Goal: Information Seeking & Learning: Compare options

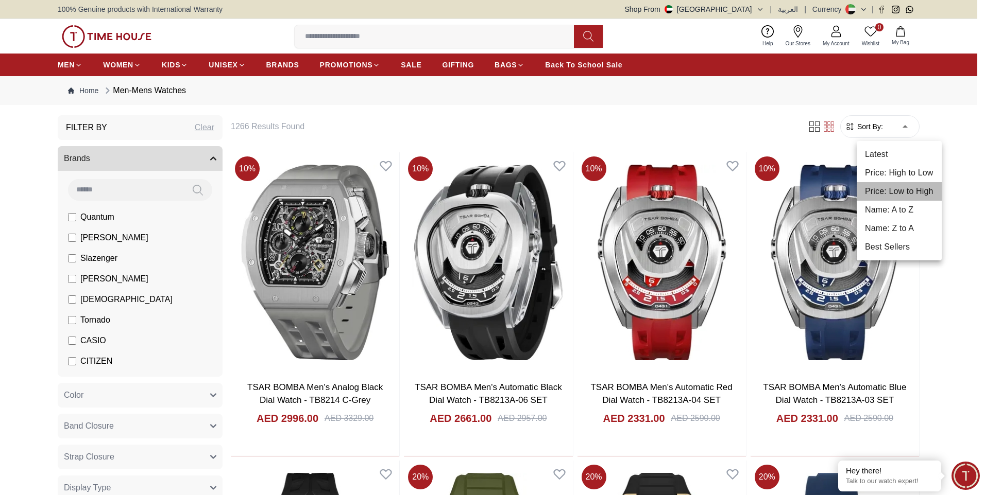
click at [888, 199] on li "Price: Low to High" at bounding box center [899, 191] width 85 height 19
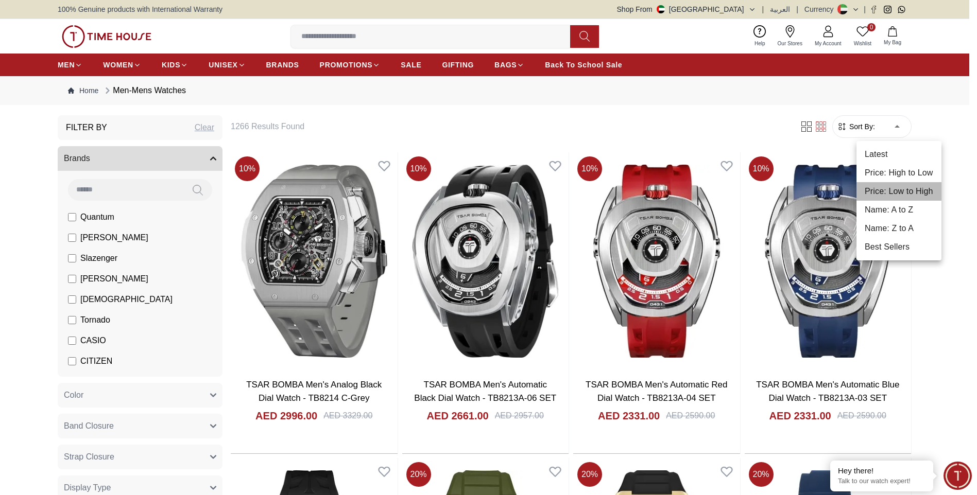
type input "*"
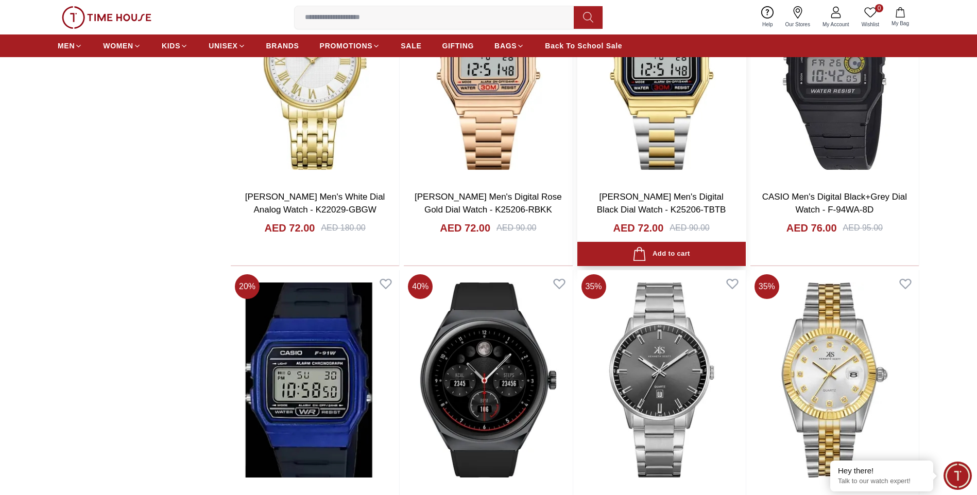
scroll to position [1236, 0]
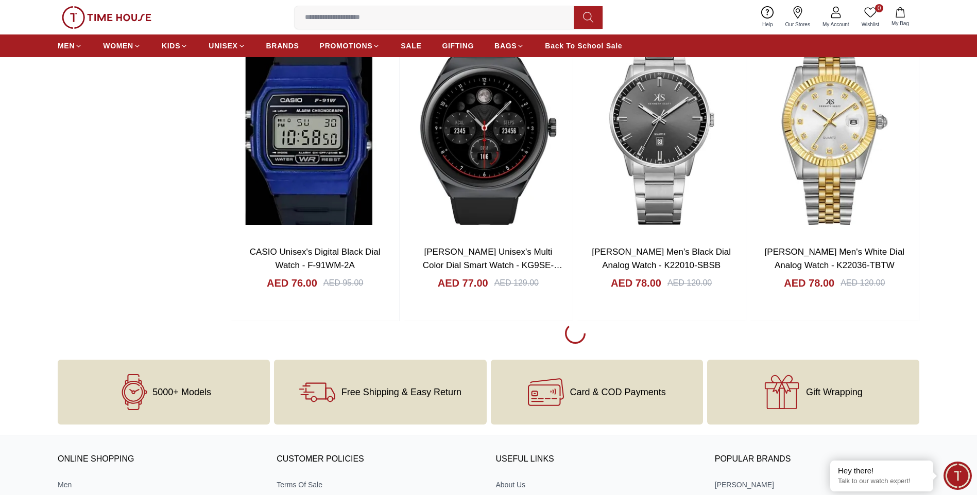
scroll to position [1597, 0]
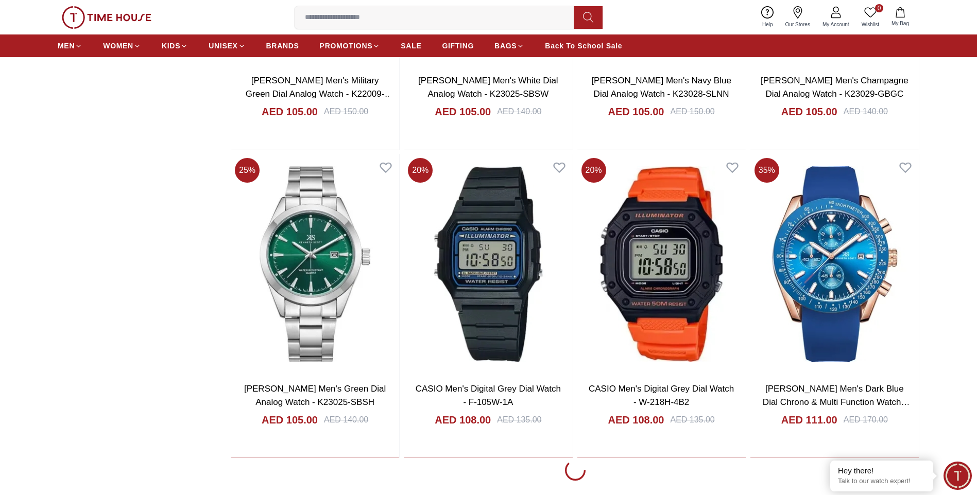
scroll to position [4481, 0]
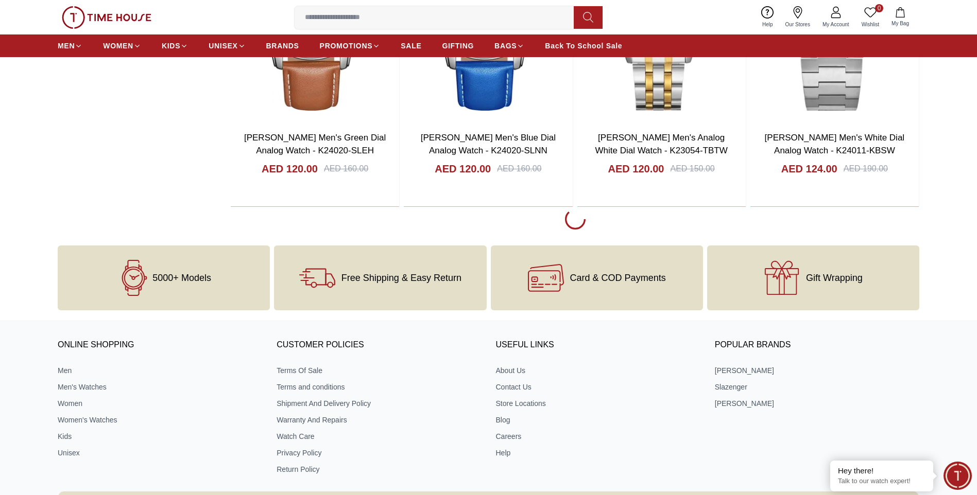
scroll to position [7674, 0]
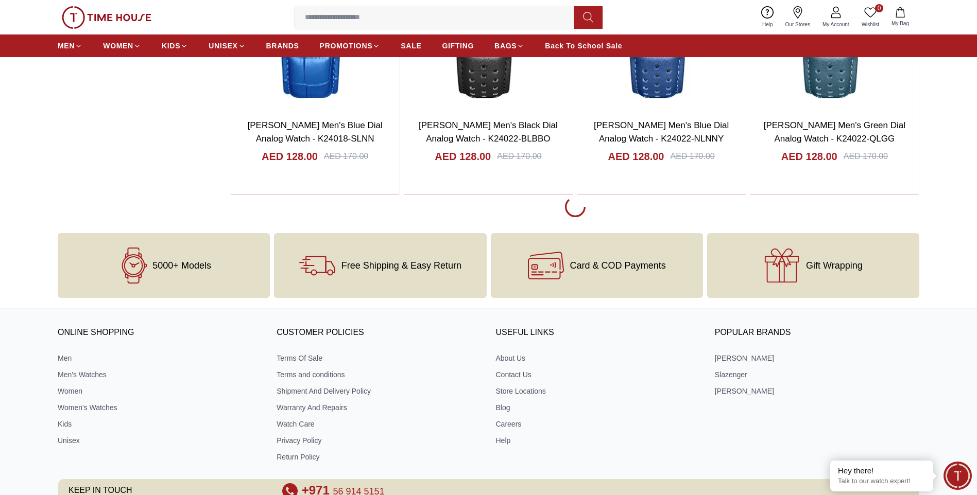
scroll to position [9220, 0]
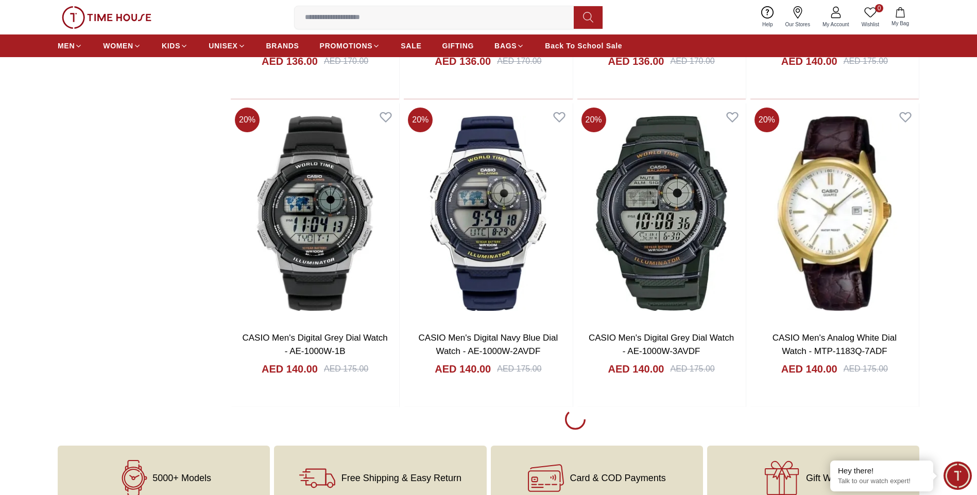
scroll to position [10559, 0]
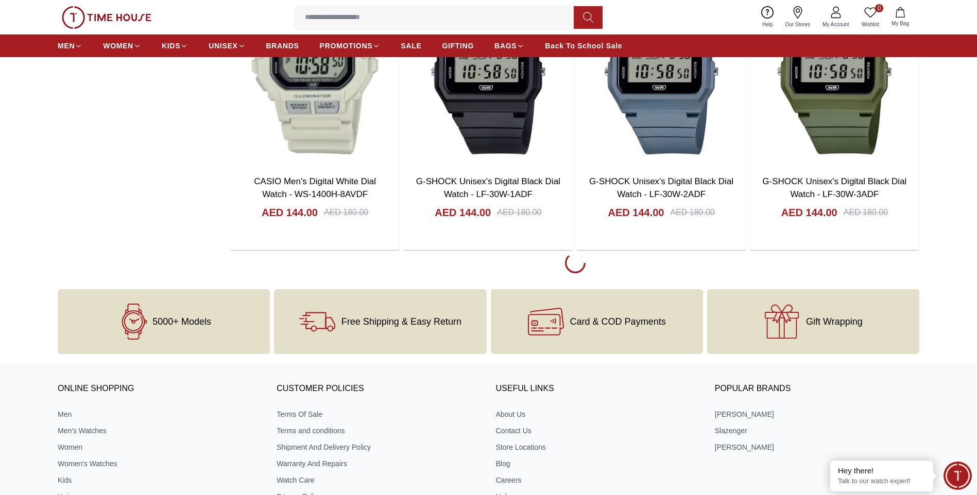
scroll to position [12361, 0]
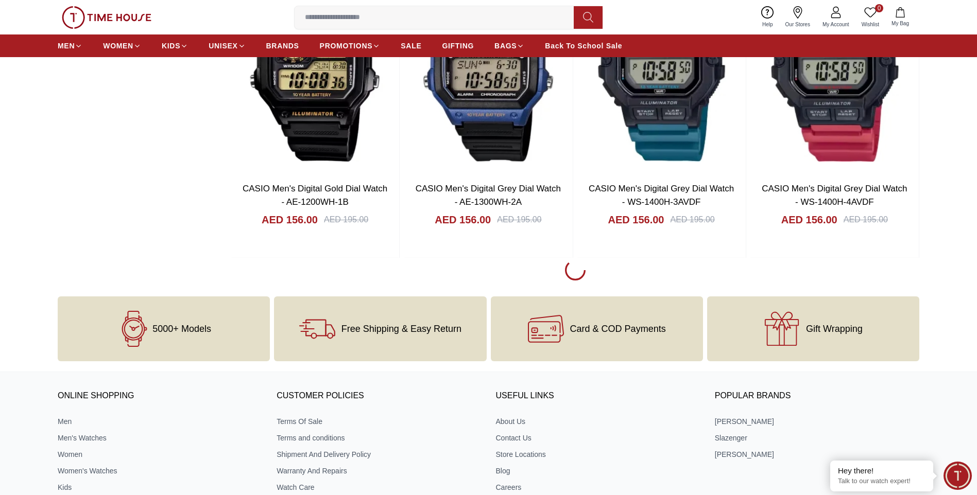
scroll to position [13804, 0]
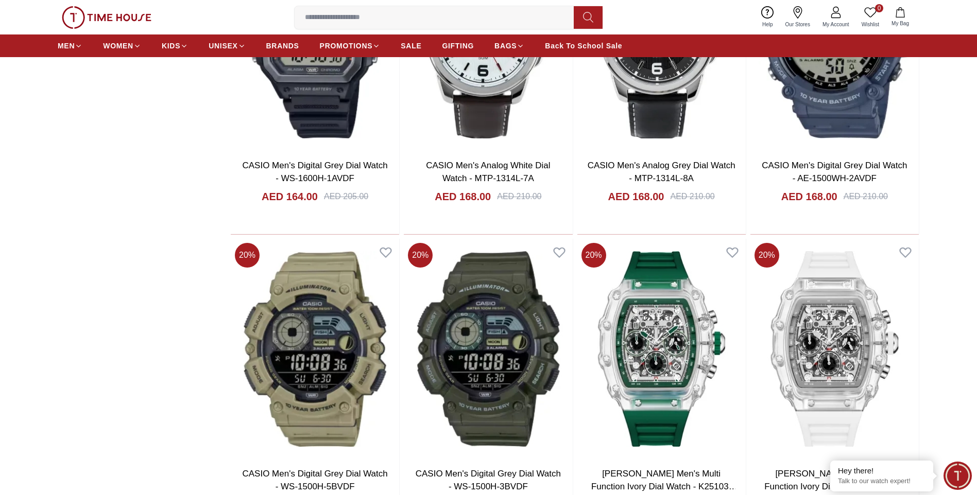
scroll to position [15143, 0]
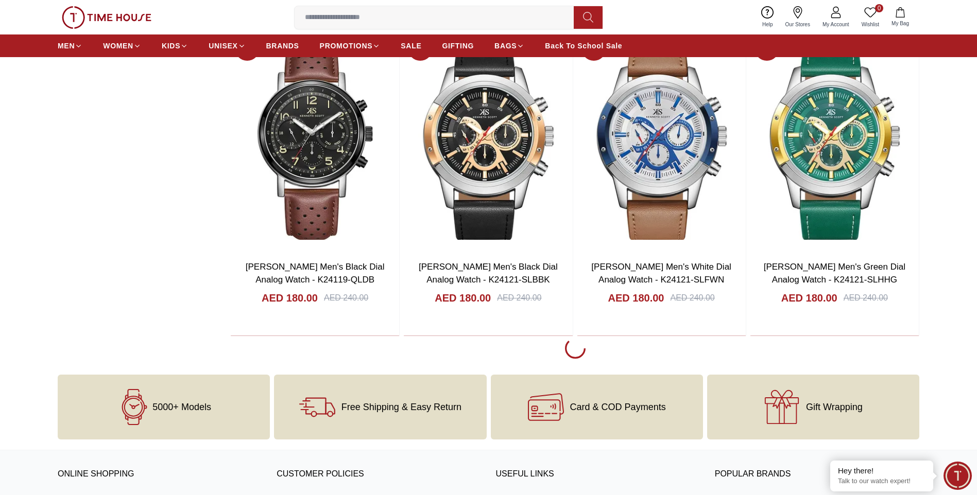
scroll to position [16791, 0]
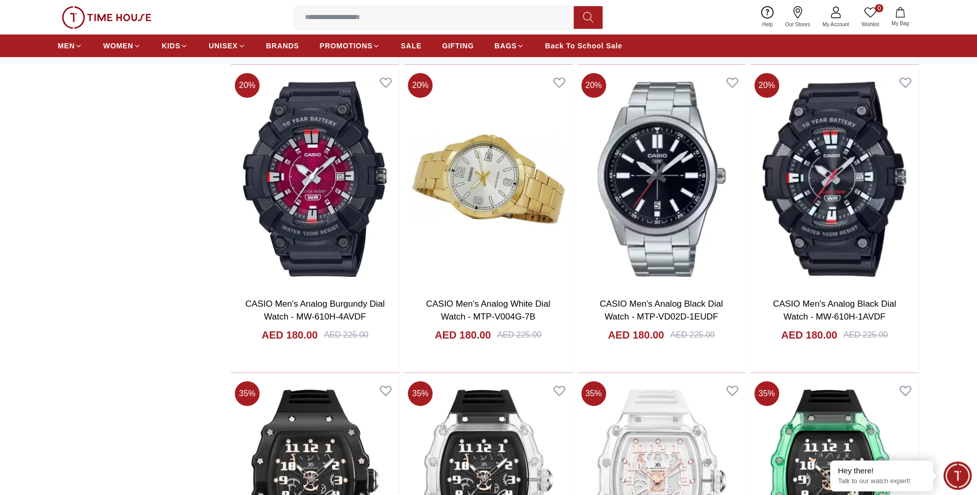
scroll to position [17460, 0]
